Goal: Information Seeking & Learning: Learn about a topic

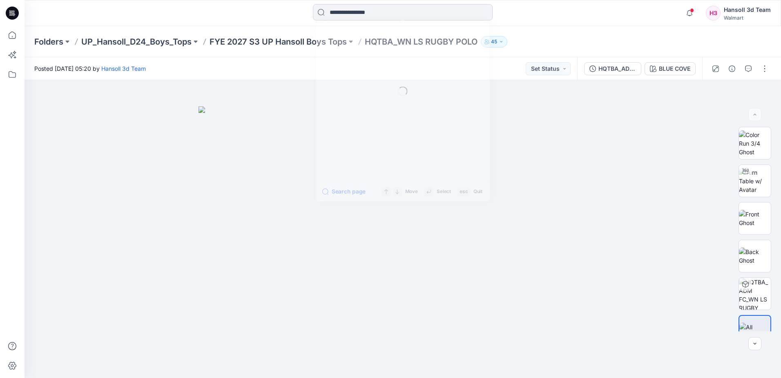
click at [359, 12] on input at bounding box center [403, 12] width 180 height 16
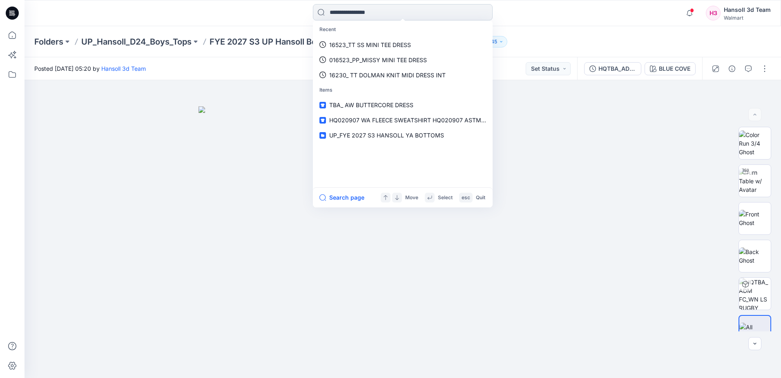
paste input "**********"
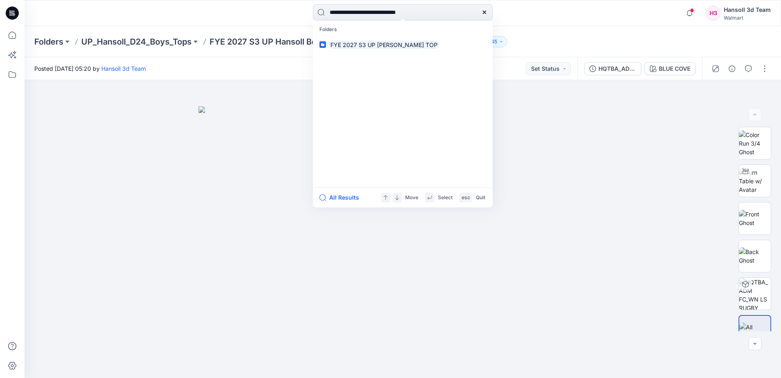
type input "**********"
click at [416, 43] on mark "FYE 2027 S3 UP [PERSON_NAME] TOP" at bounding box center [384, 44] width 110 height 9
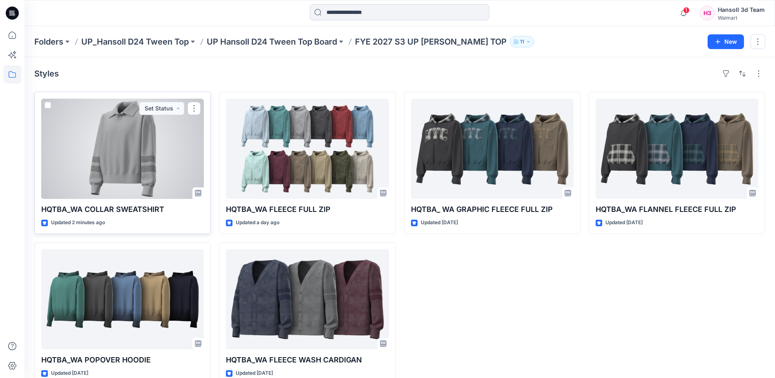
click at [133, 181] on div at bounding box center [122, 149] width 163 height 100
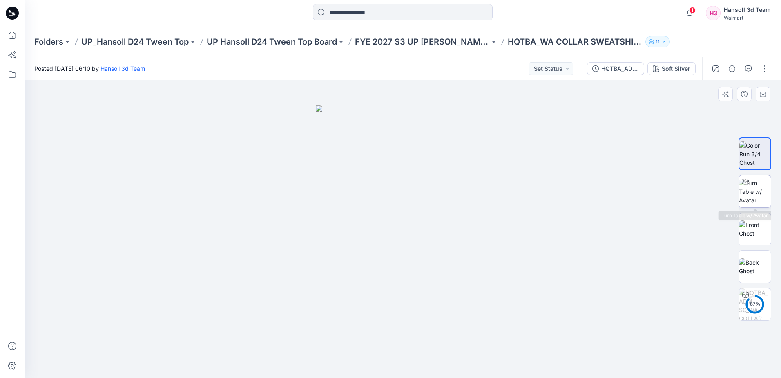
drag, startPoint x: 757, startPoint y: 186, endPoint x: 746, endPoint y: 191, distance: 12.4
click at [756, 187] on img at bounding box center [755, 192] width 32 height 26
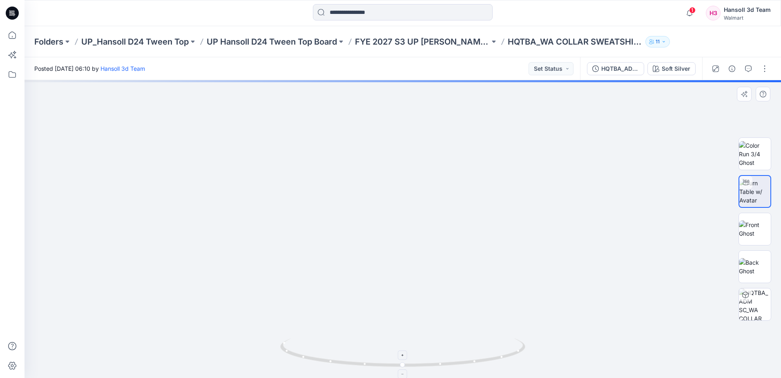
drag, startPoint x: 422, startPoint y: 160, endPoint x: 428, endPoint y: 368, distance: 208.1
click at [428, 367] on div at bounding box center [403, 229] width 757 height 298
drag, startPoint x: 440, startPoint y: 255, endPoint x: 407, endPoint y: 286, distance: 44.5
click at [407, 286] on img at bounding box center [374, 21] width 1646 height 713
drag, startPoint x: 495, startPoint y: 358, endPoint x: 163, endPoint y: 237, distance: 353.5
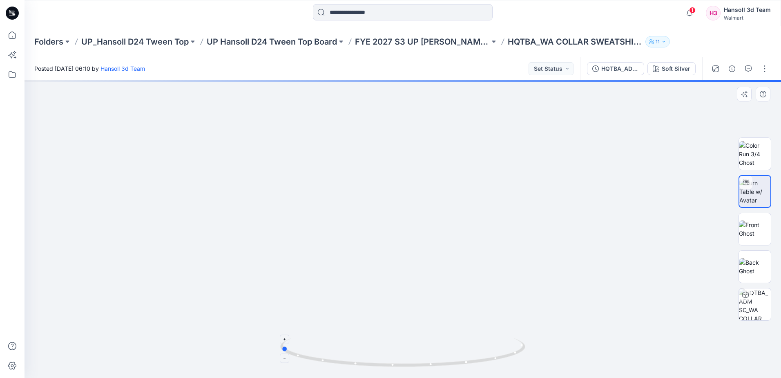
click at [378, 363] on icon at bounding box center [403, 353] width 247 height 31
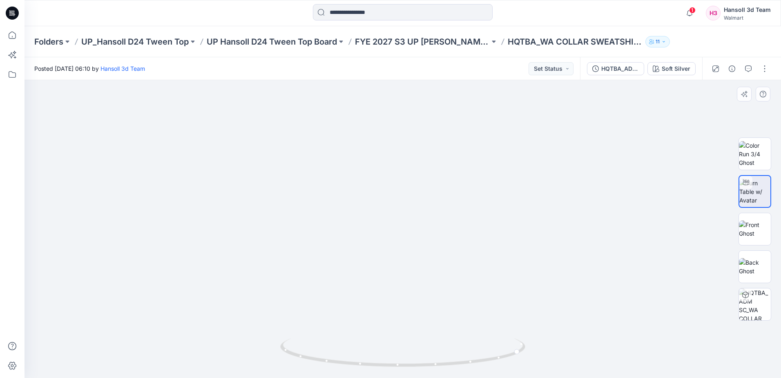
drag, startPoint x: 445, startPoint y: 295, endPoint x: 433, endPoint y: 84, distance: 211.3
click at [433, 84] on img at bounding box center [374, 16] width 1674 height 721
drag, startPoint x: 330, startPoint y: 367, endPoint x: 29, endPoint y: 322, distance: 305.0
click at [408, 365] on icon at bounding box center [403, 353] width 247 height 31
click at [757, 230] on img at bounding box center [755, 228] width 32 height 17
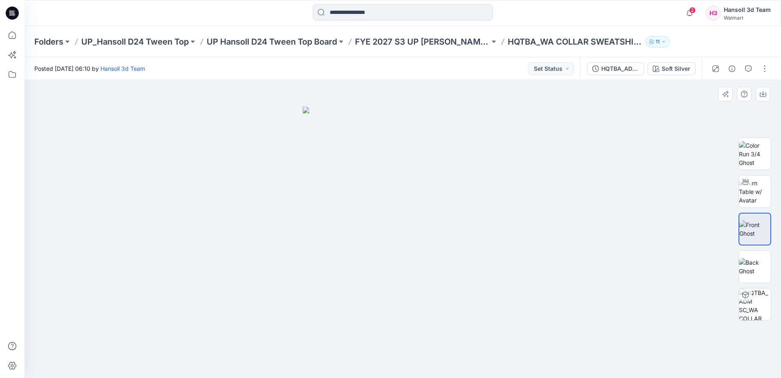
click at [45, 302] on div at bounding box center [403, 229] width 757 height 298
